Goal: Navigation & Orientation: Find specific page/section

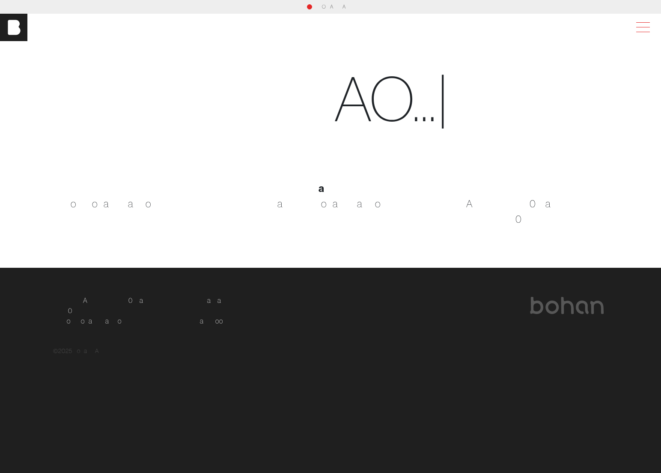
click at [647, 24] on span at bounding box center [642, 27] width 20 height 15
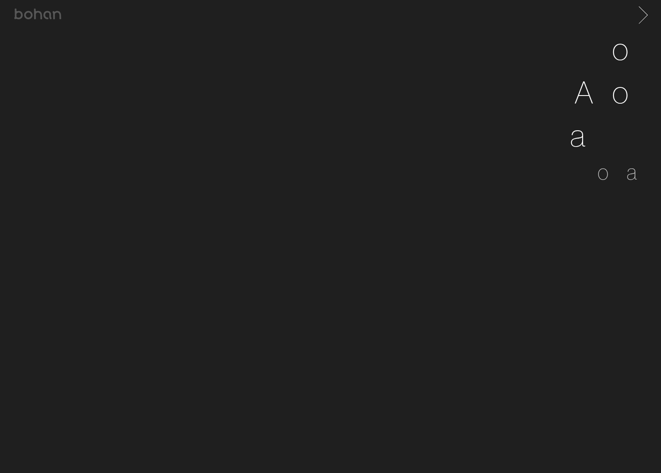
click at [647, 11] on span at bounding box center [642, 14] width 18 height 14
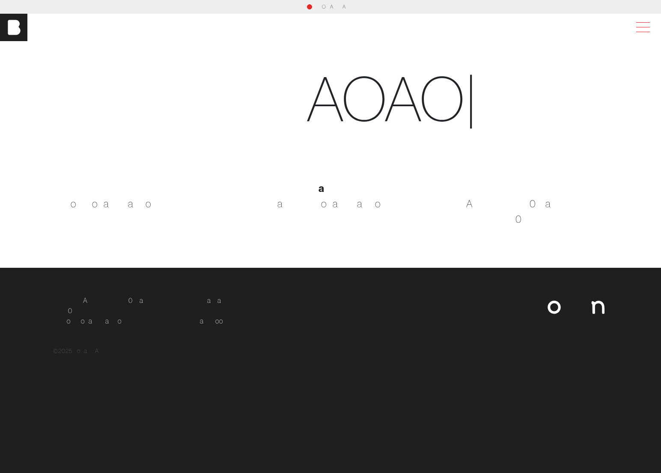
click at [640, 28] on span at bounding box center [642, 27] width 20 height 15
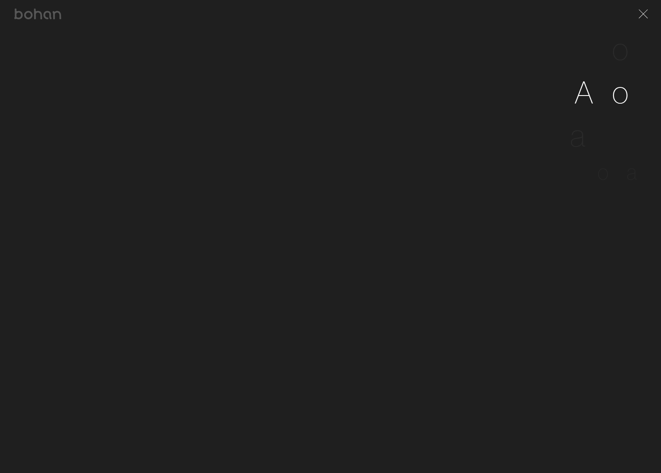
click at [607, 108] on span "b" at bounding box center [604, 91] width 18 height 39
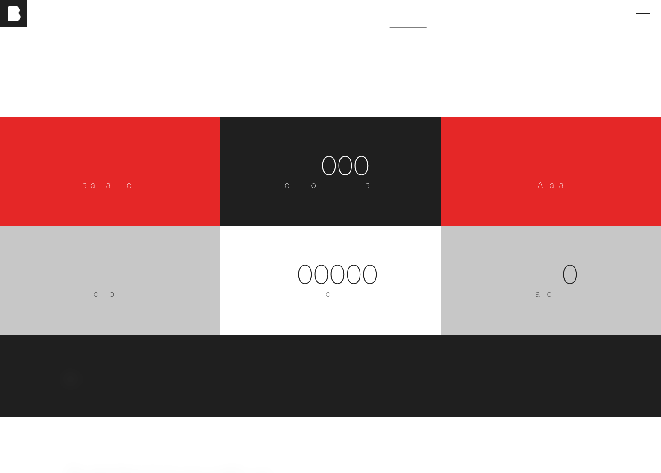
scroll to position [1029, 0]
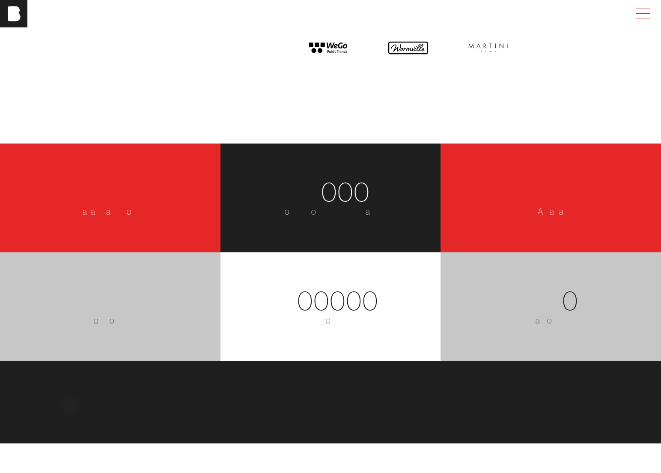
click at [644, 15] on span at bounding box center [642, 13] width 20 height 15
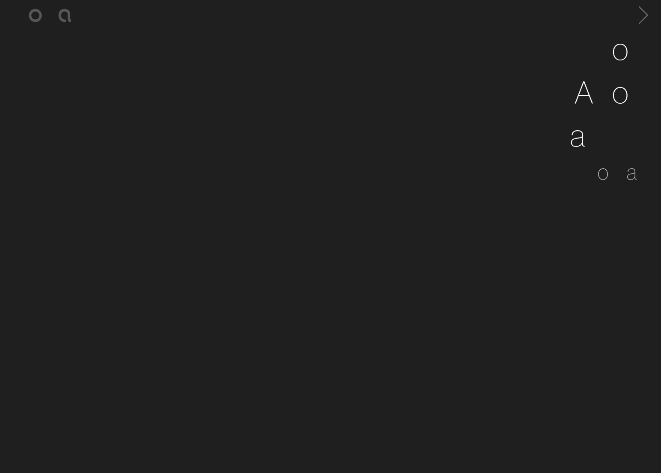
click at [641, 12] on span at bounding box center [642, 14] width 18 height 14
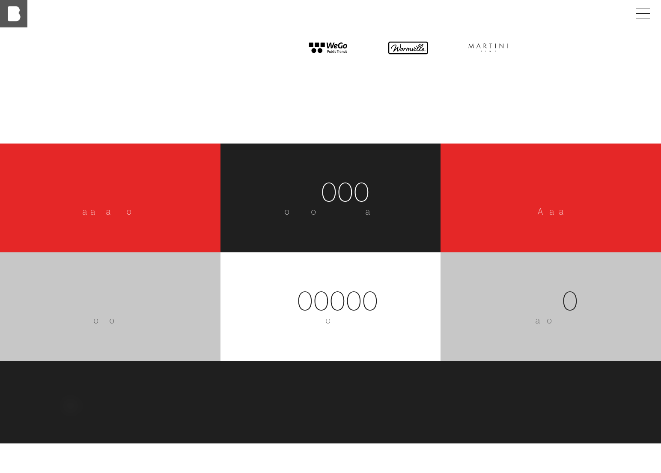
click at [22, 15] on img at bounding box center [13, 13] width 27 height 27
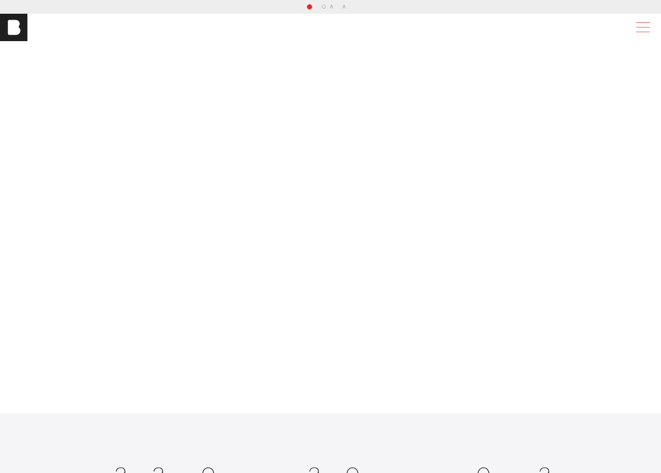
click at [643, 25] on span at bounding box center [642, 27] width 20 height 15
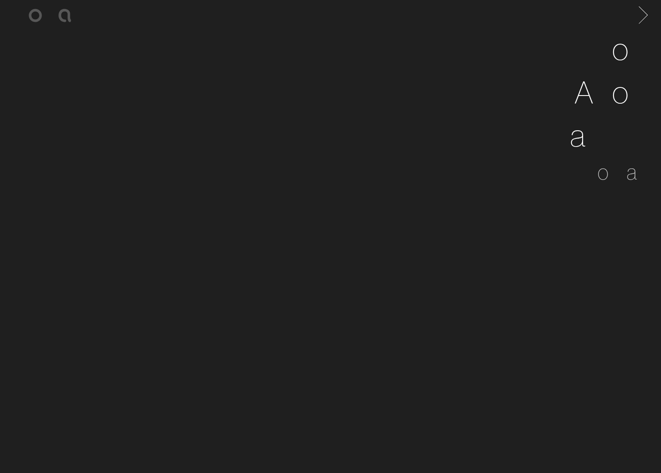
click at [645, 13] on span at bounding box center [642, 14] width 18 height 14
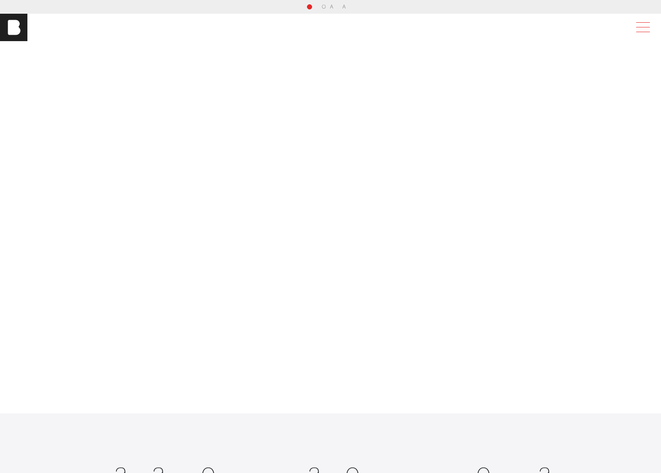
click at [640, 27] on span at bounding box center [642, 27] width 20 height 15
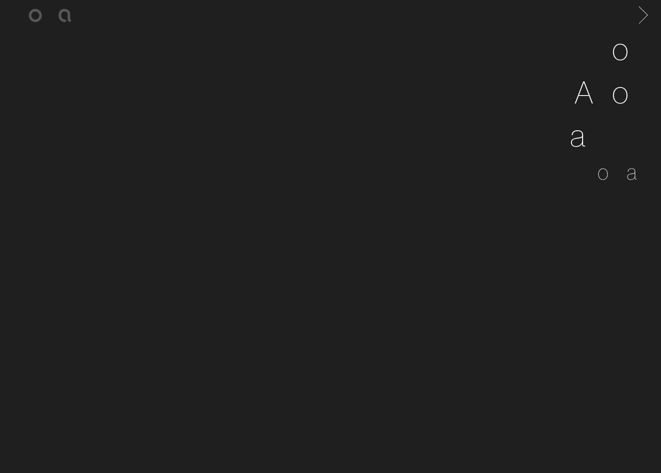
click at [650, 14] on span at bounding box center [642, 14] width 18 height 14
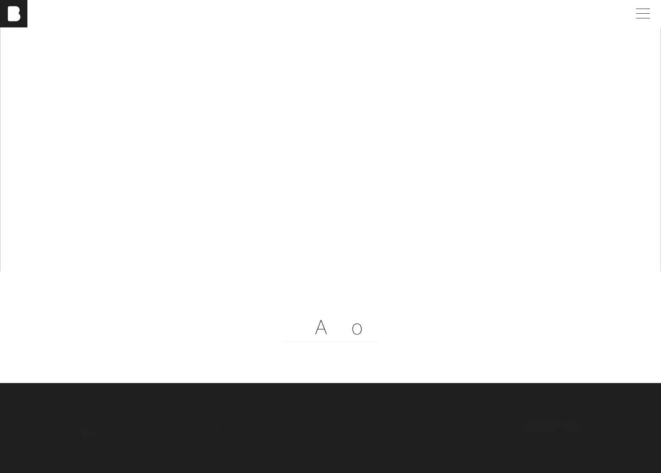
scroll to position [2412, 0]
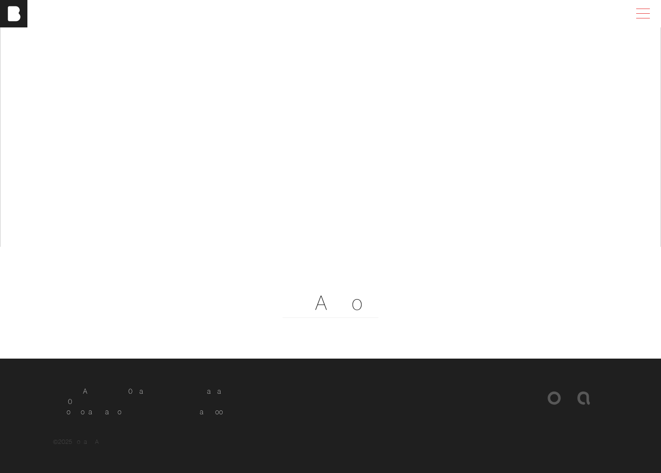
click at [641, 13] on span at bounding box center [642, 13] width 20 height 15
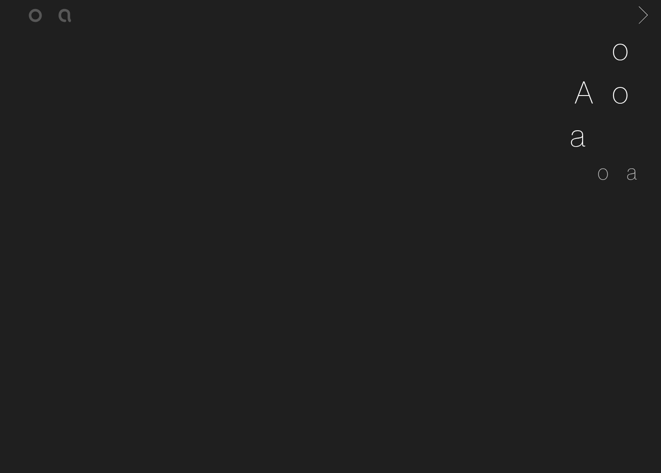
click at [639, 16] on span at bounding box center [642, 14] width 18 height 14
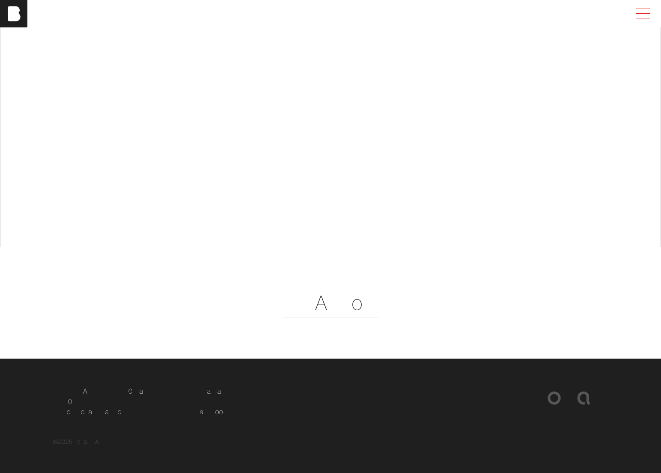
click at [642, 16] on span at bounding box center [642, 13] width 20 height 15
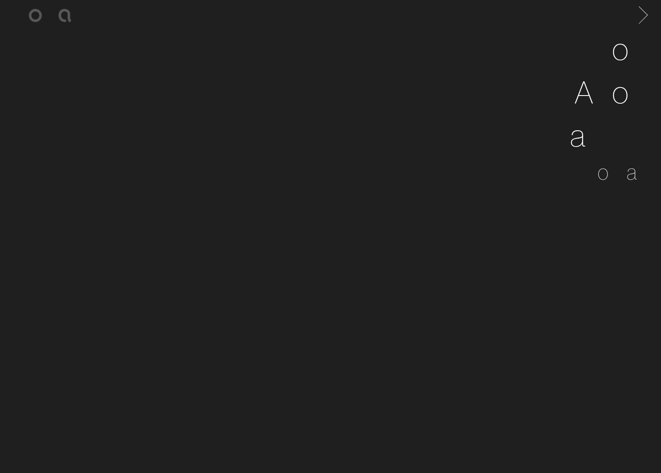
click at [644, 9] on span at bounding box center [642, 14] width 18 height 14
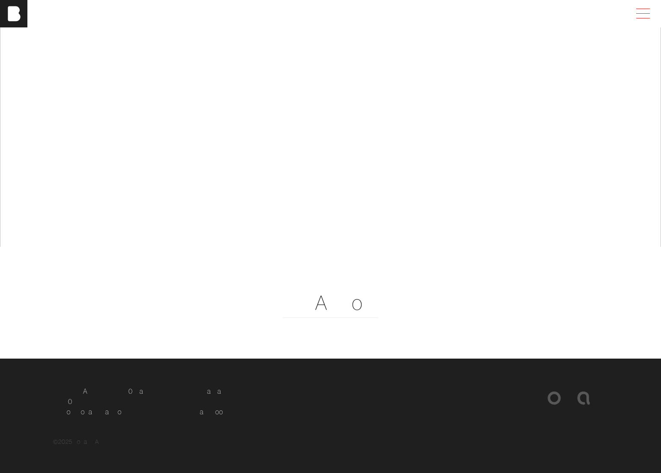
click at [642, 14] on span at bounding box center [642, 13] width 20 height 15
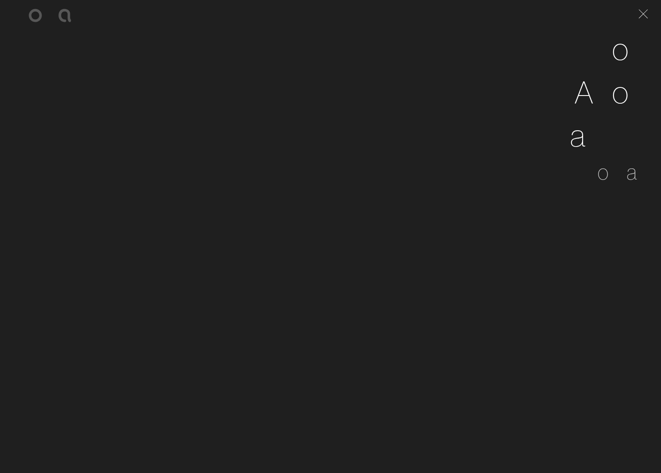
click at [642, 14] on span at bounding box center [642, 14] width 18 height 14
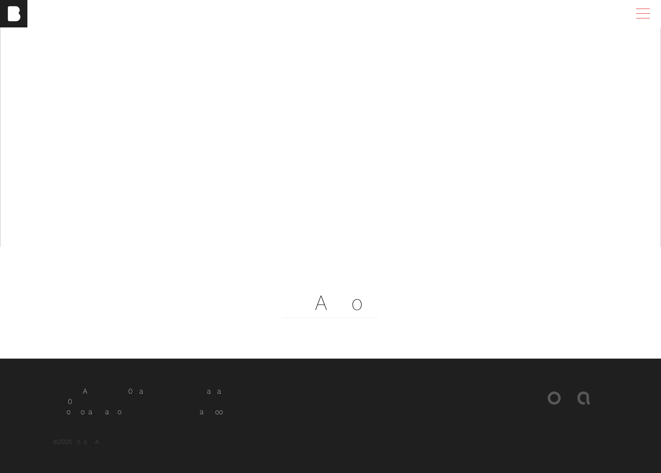
click at [642, 14] on span at bounding box center [642, 13] width 20 height 15
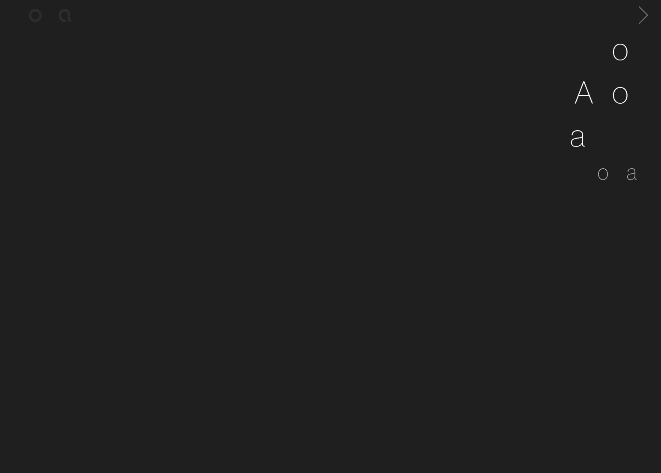
click at [642, 9] on span at bounding box center [643, 10] width 9 height 9
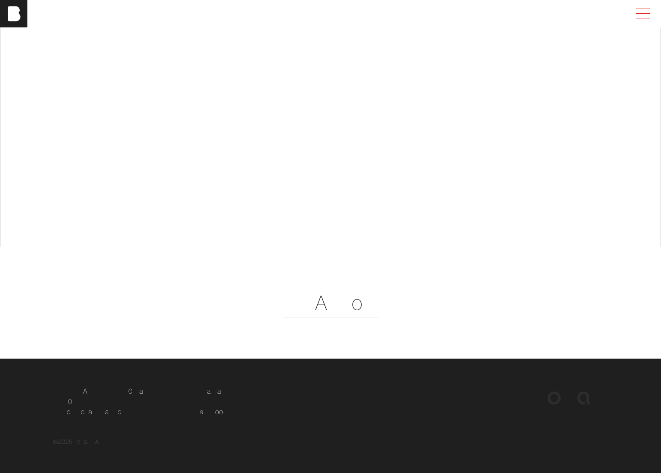
click at [648, 13] on span at bounding box center [643, 13] width 14 height 0
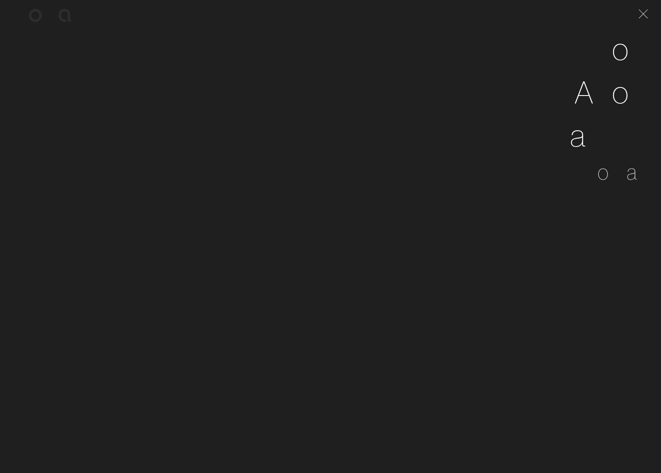
click at [648, 13] on span at bounding box center [642, 14] width 18 height 14
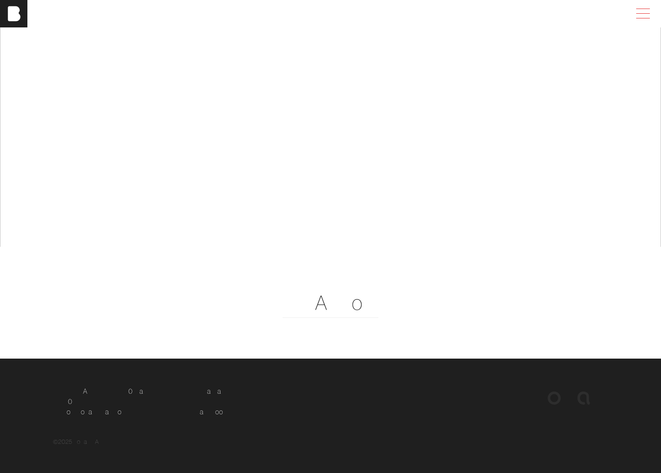
click at [642, 15] on span at bounding box center [642, 13] width 20 height 15
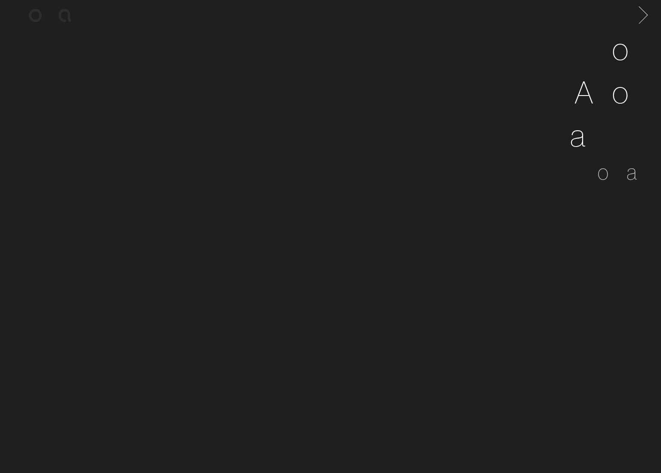
click at [644, 16] on span at bounding box center [642, 14] width 18 height 14
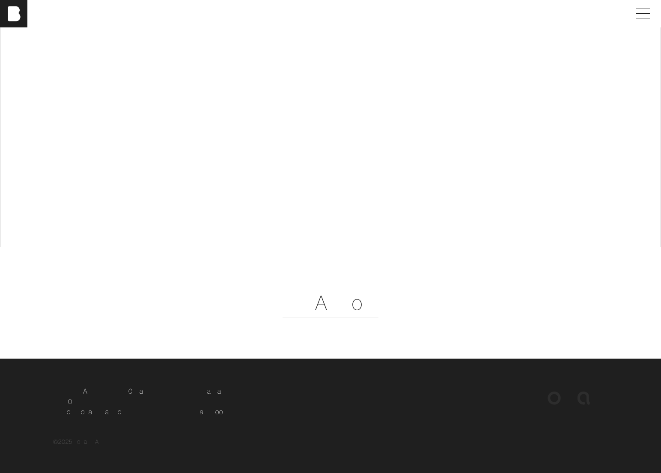
click at [644, 16] on span at bounding box center [642, 13] width 20 height 15
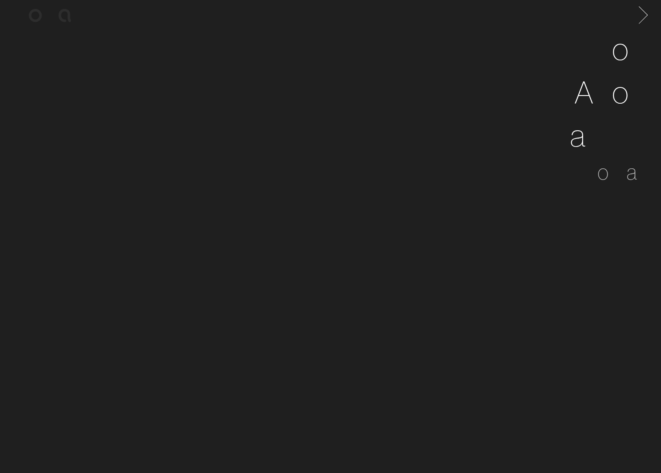
click at [644, 16] on span at bounding box center [642, 14] width 18 height 14
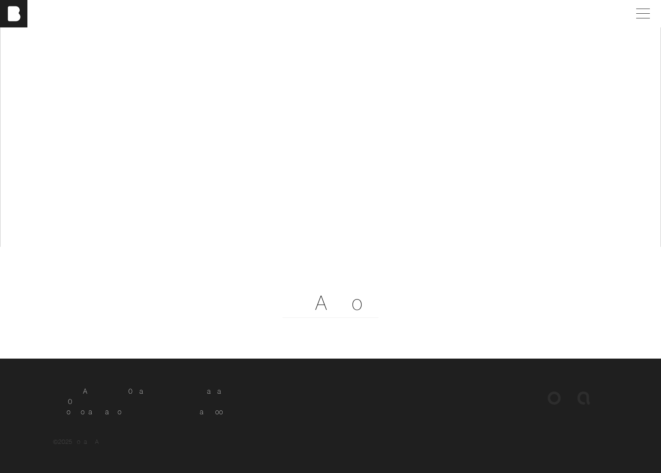
click at [644, 16] on span at bounding box center [642, 13] width 20 height 15
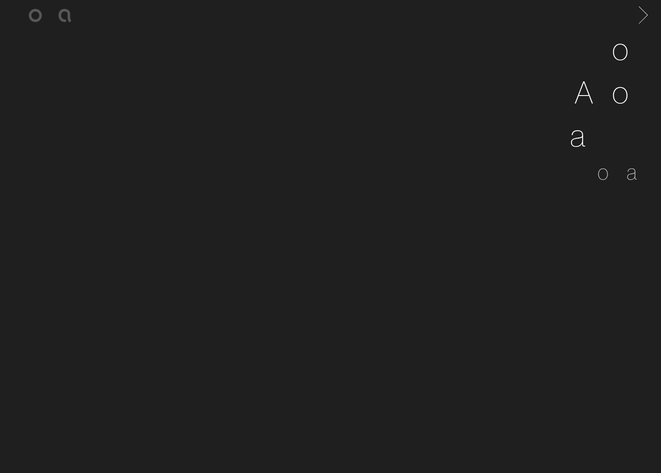
click at [647, 18] on span at bounding box center [642, 14] width 18 height 14
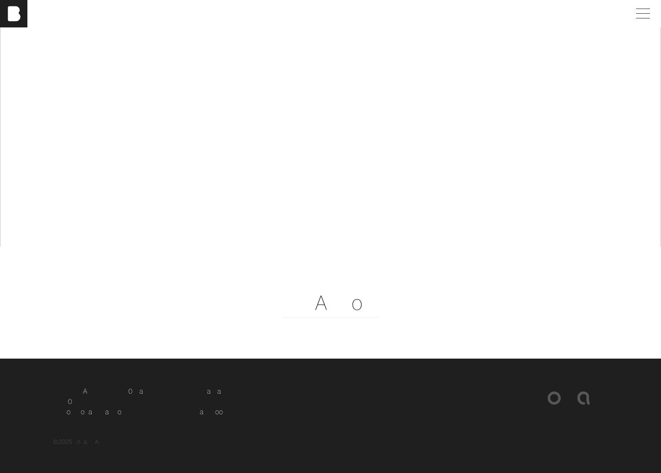
click at [647, 18] on span at bounding box center [642, 13] width 20 height 15
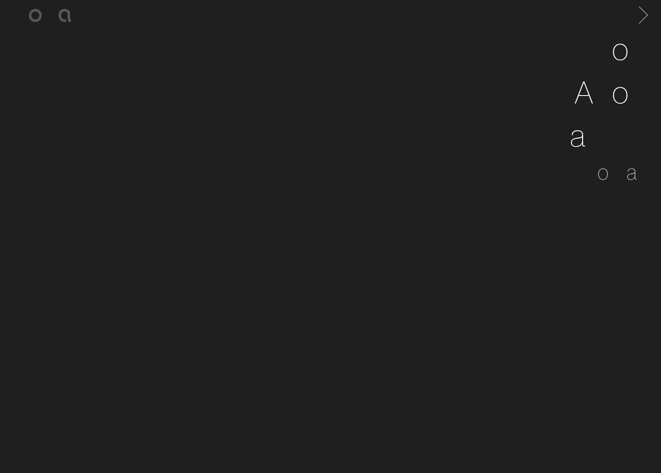
click at [647, 18] on span at bounding box center [642, 14] width 18 height 14
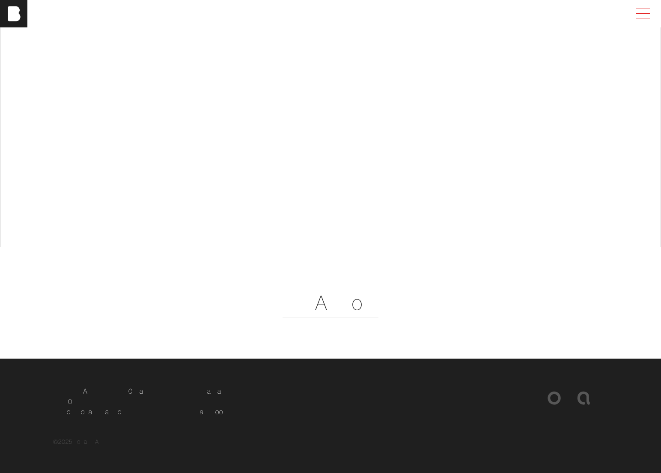
click at [642, 15] on span at bounding box center [642, 13] width 20 height 15
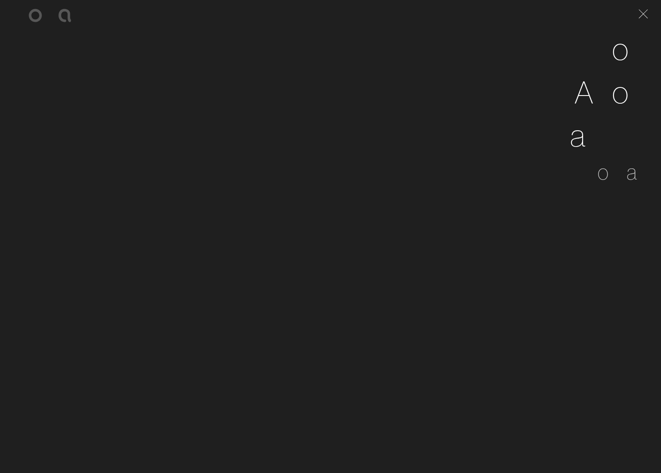
click at [642, 15] on span at bounding box center [642, 14] width 18 height 14
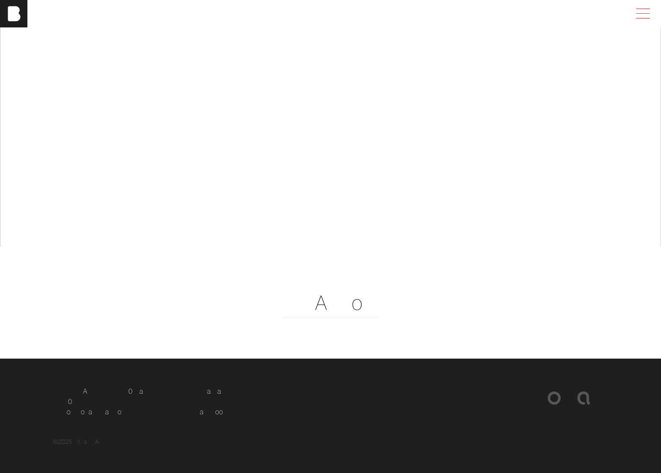
click at [642, 15] on span at bounding box center [642, 13] width 20 height 15
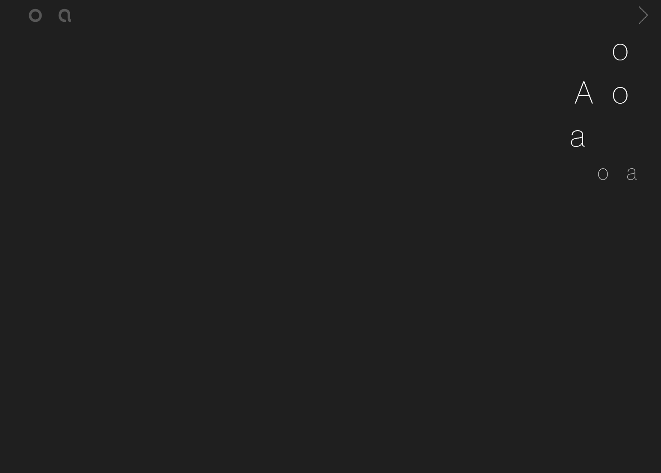
click at [645, 14] on span at bounding box center [642, 14] width 18 height 14
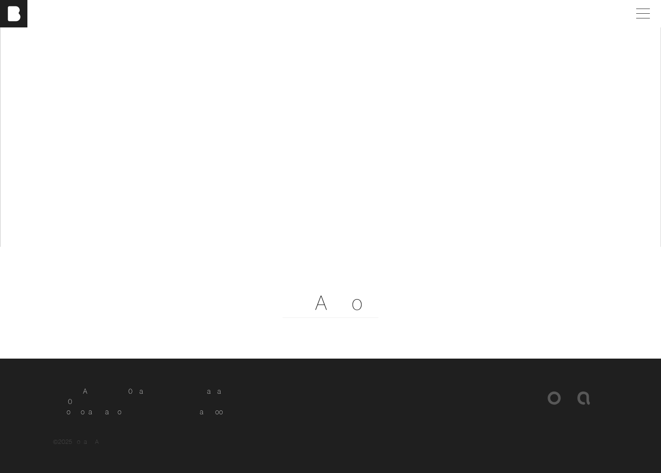
click at [645, 14] on span at bounding box center [642, 13] width 20 height 15
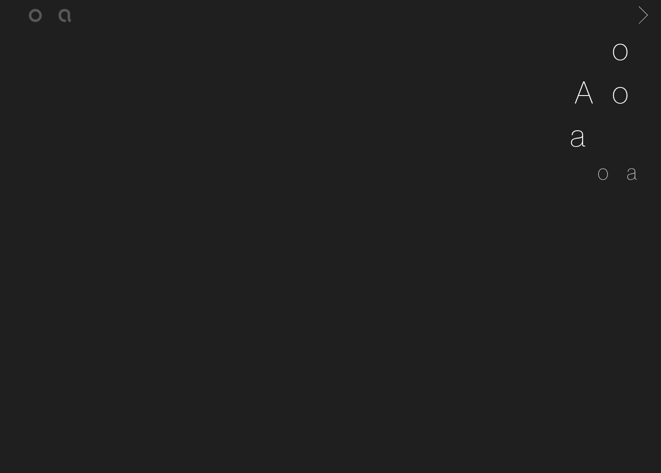
click at [645, 14] on span at bounding box center [642, 14] width 18 height 14
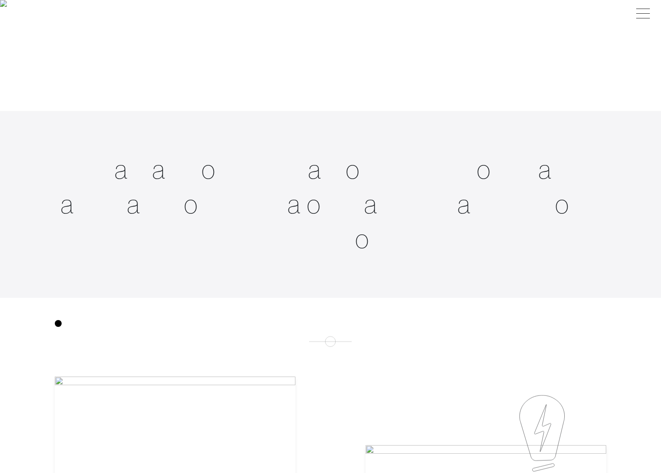
scroll to position [0, 0]
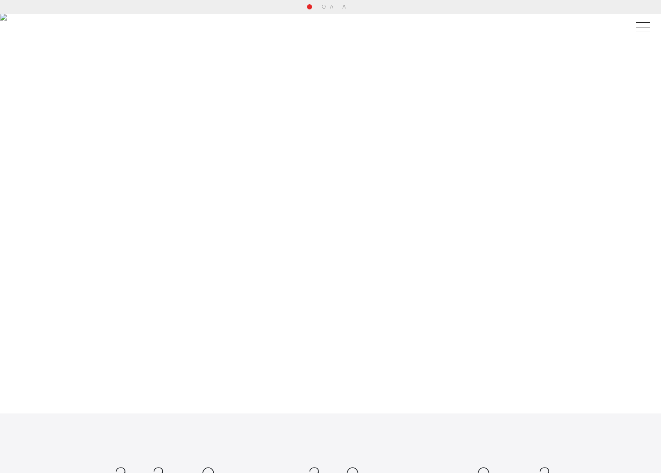
click at [304, 244] on div at bounding box center [330, 227] width 661 height 372
click at [316, 356] on div at bounding box center [330, 227] width 661 height 372
click at [284, 261] on div at bounding box center [330, 227] width 661 height 372
click at [221, 167] on div at bounding box center [330, 227] width 661 height 372
click at [293, 90] on div at bounding box center [330, 227] width 661 height 372
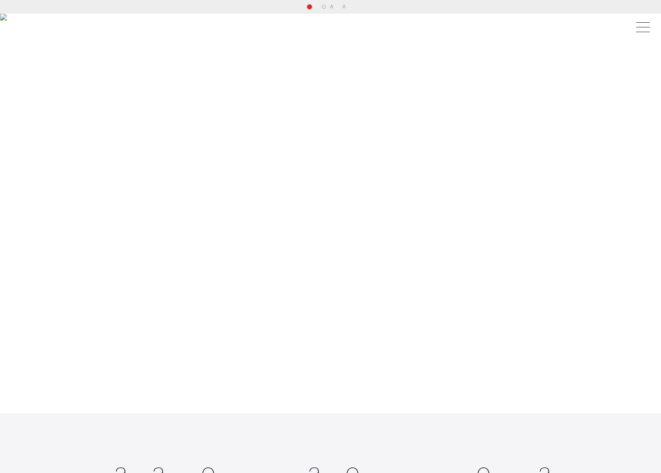
click at [293, 90] on div at bounding box center [330, 227] width 661 height 372
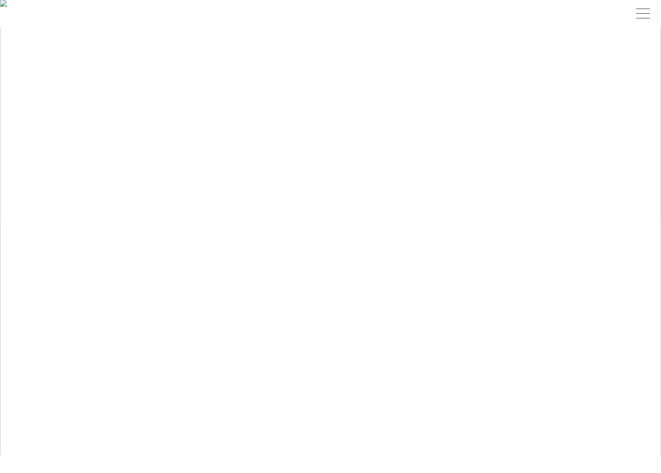
scroll to position [2203, 0]
click at [644, 16] on span at bounding box center [642, 13] width 20 height 15
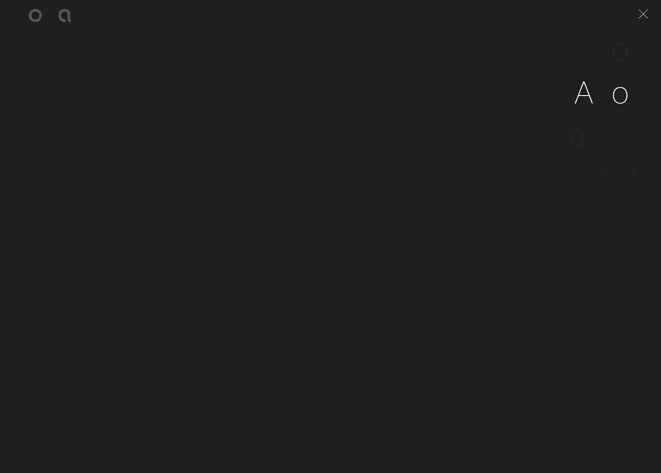
click at [614, 96] on span "o" at bounding box center [621, 91] width 18 height 39
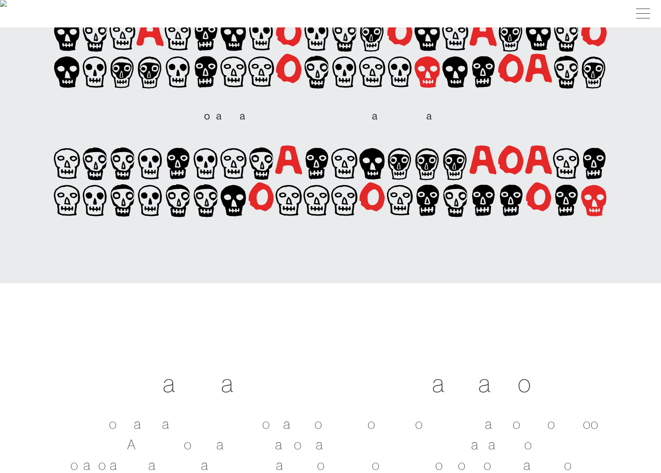
scroll to position [89, 0]
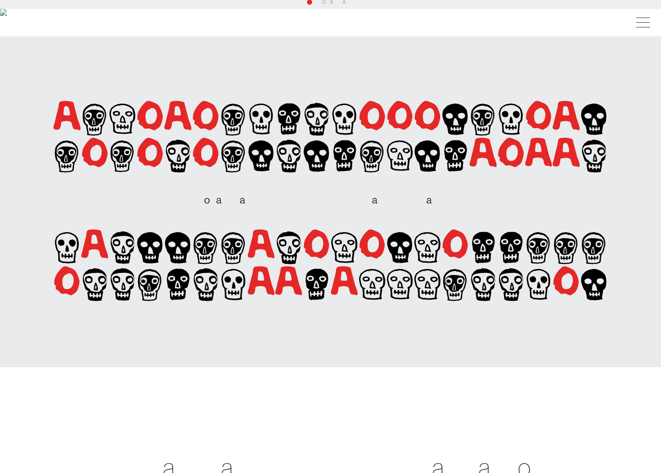
scroll to position [3, 0]
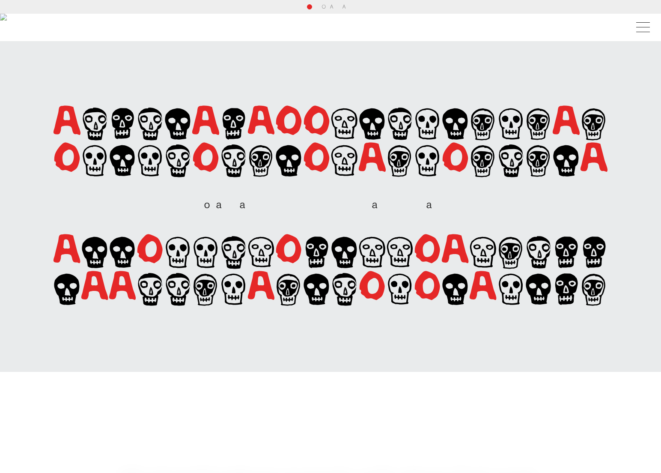
click at [26, 29] on img at bounding box center [13, 27] width 27 height 27
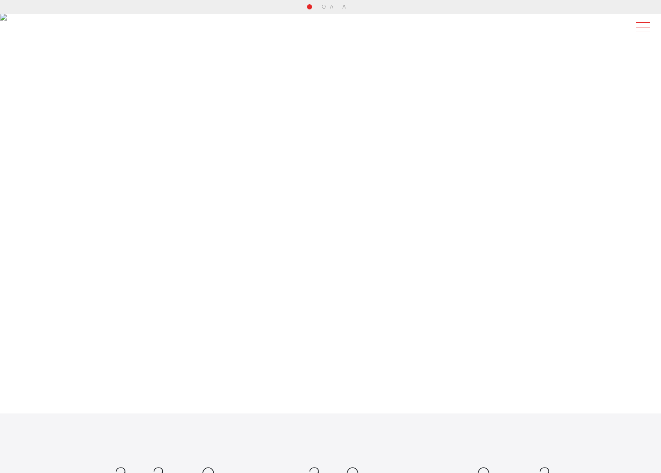
click at [638, 30] on span at bounding box center [642, 27] width 20 height 15
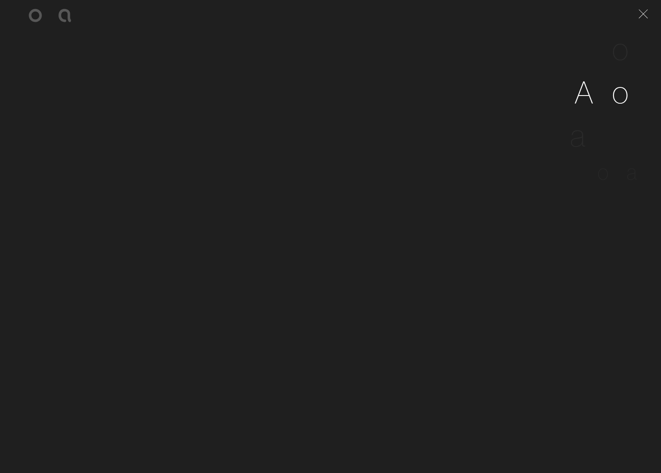
click at [604, 93] on span "b" at bounding box center [604, 91] width 18 height 39
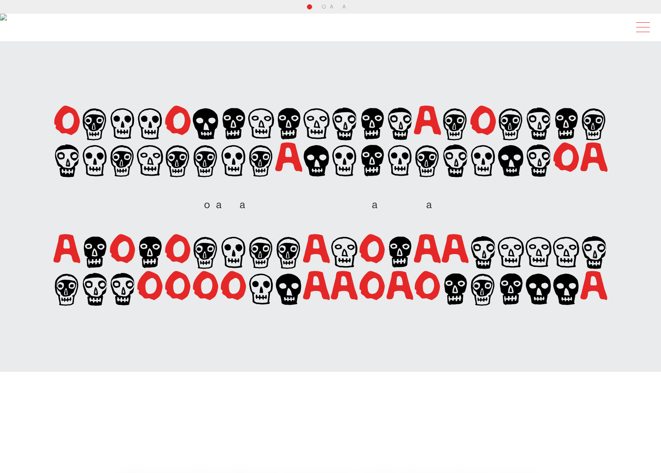
click at [647, 25] on span at bounding box center [642, 27] width 20 height 15
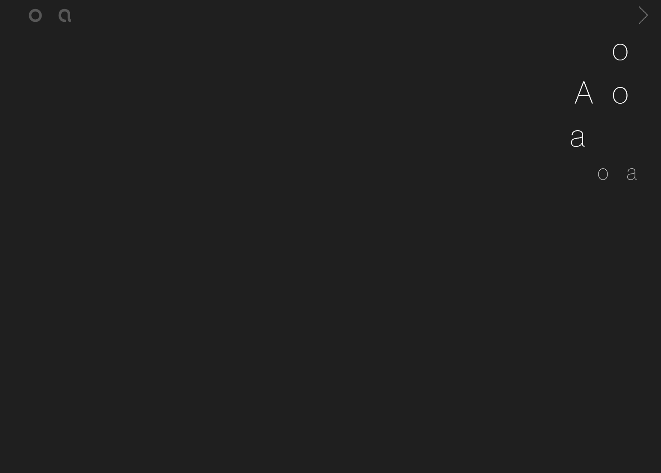
click at [642, 18] on span at bounding box center [643, 18] width 12 height 0
